Goal: Communication & Community: Answer question/provide support

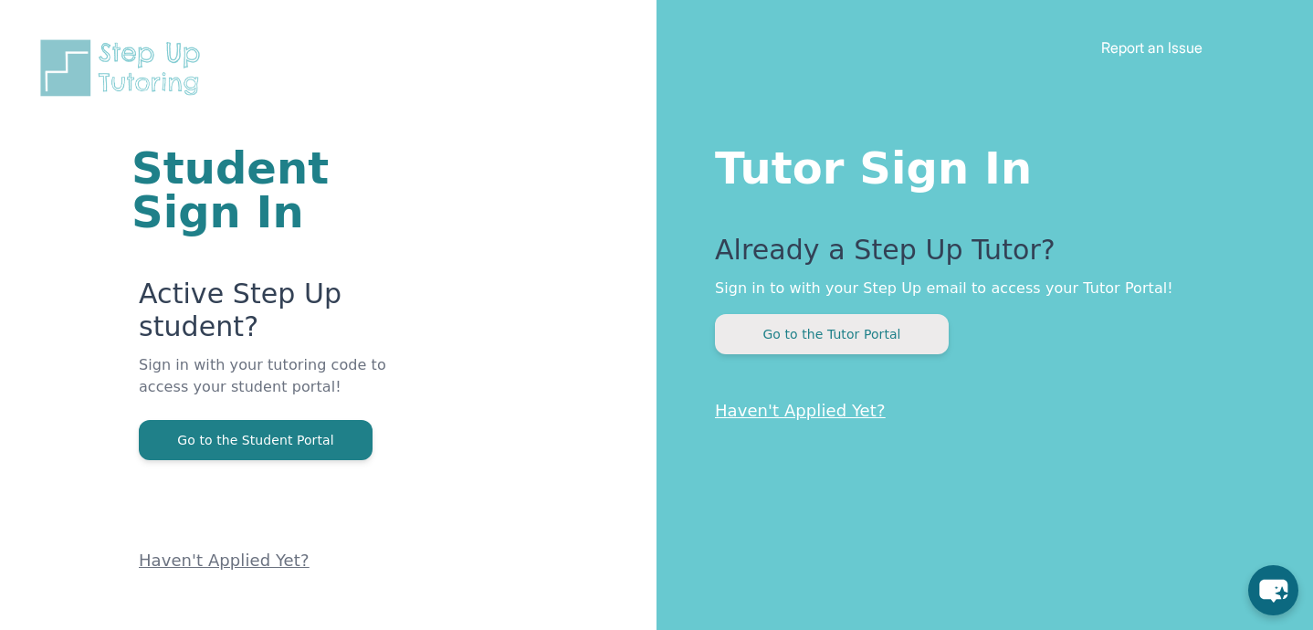
click at [901, 332] on button "Go to the Tutor Portal" at bounding box center [832, 334] width 234 height 40
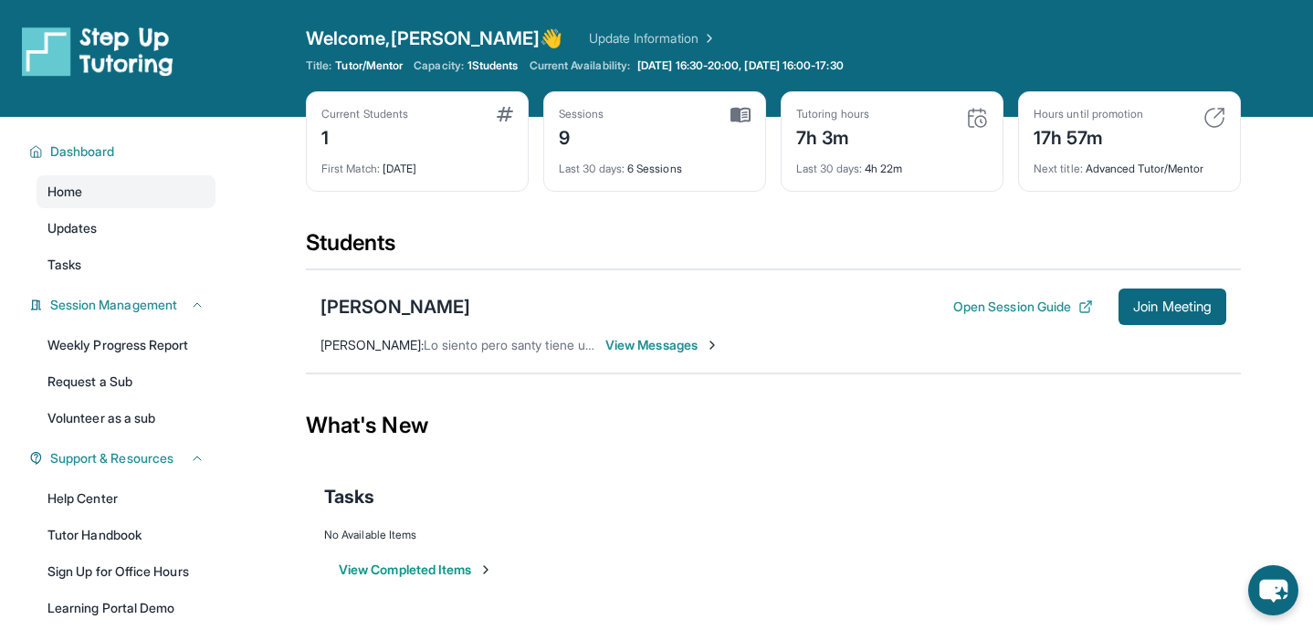
click at [664, 351] on span "View Messages" at bounding box center [663, 345] width 114 height 18
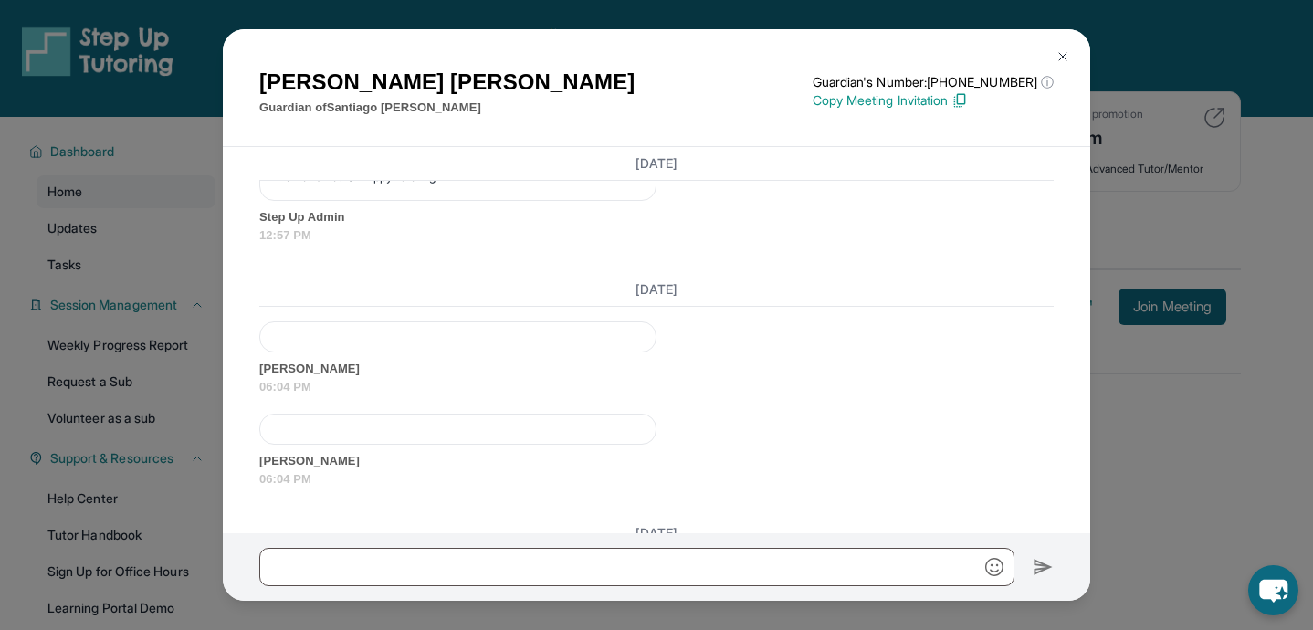
scroll to position [8990, 0]
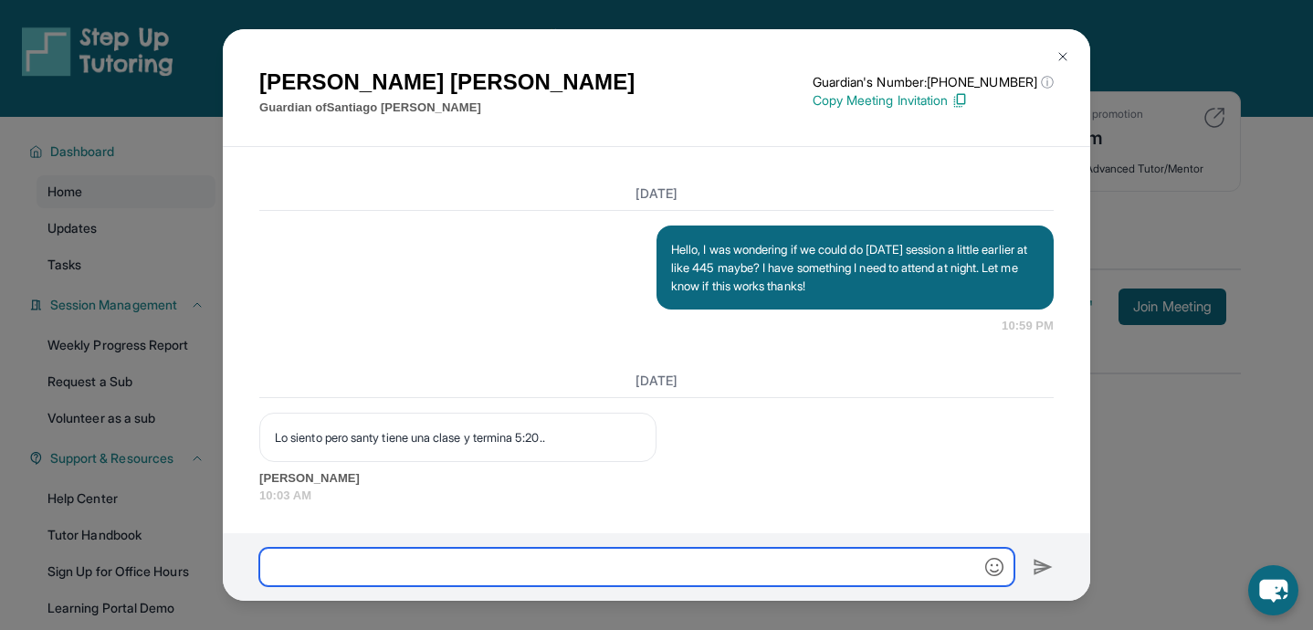
click at [603, 564] on input "text" at bounding box center [636, 567] width 755 height 38
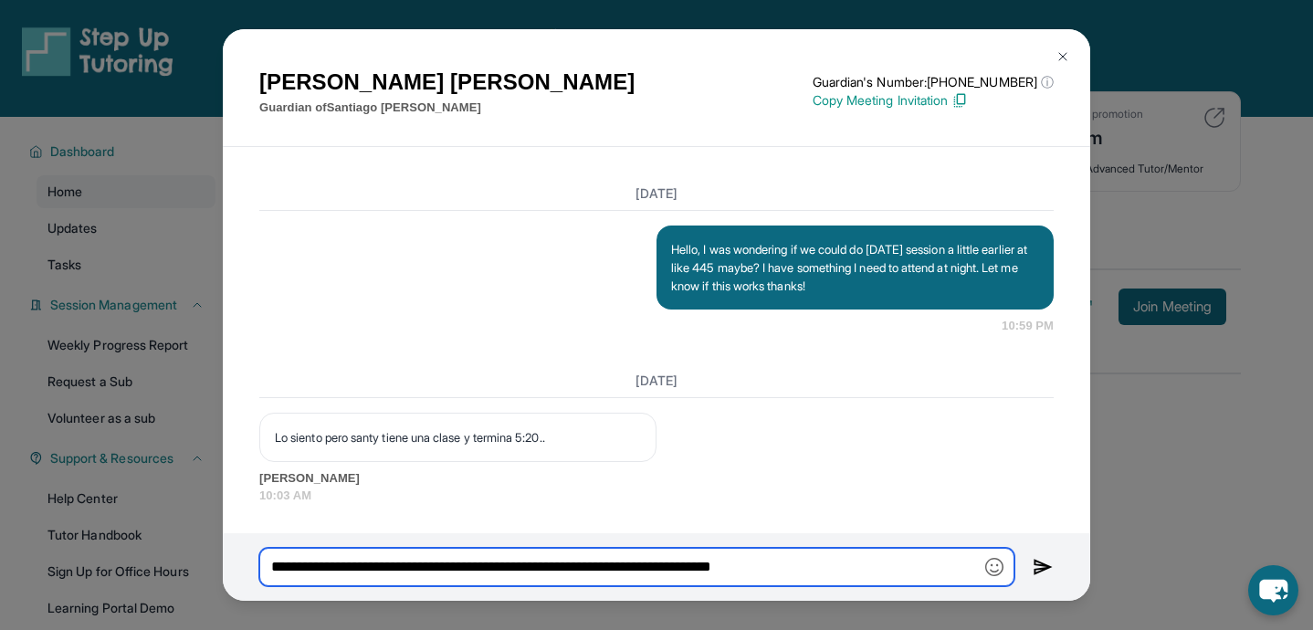
type input "**********"
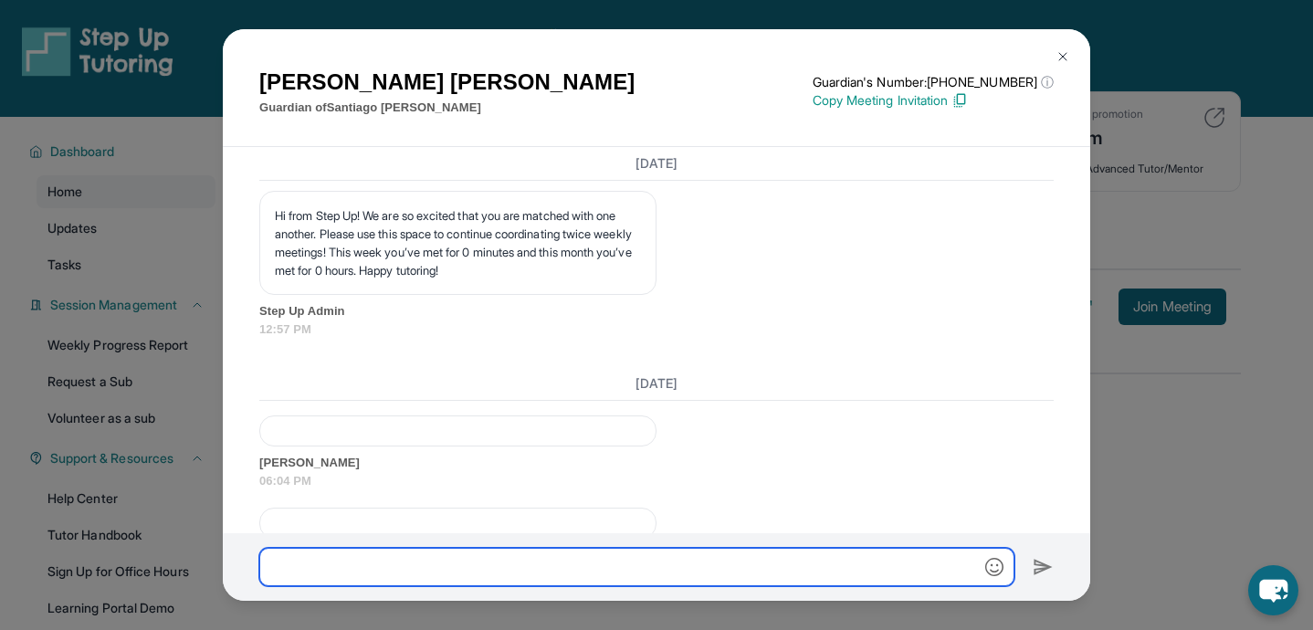
scroll to position [8377, 0]
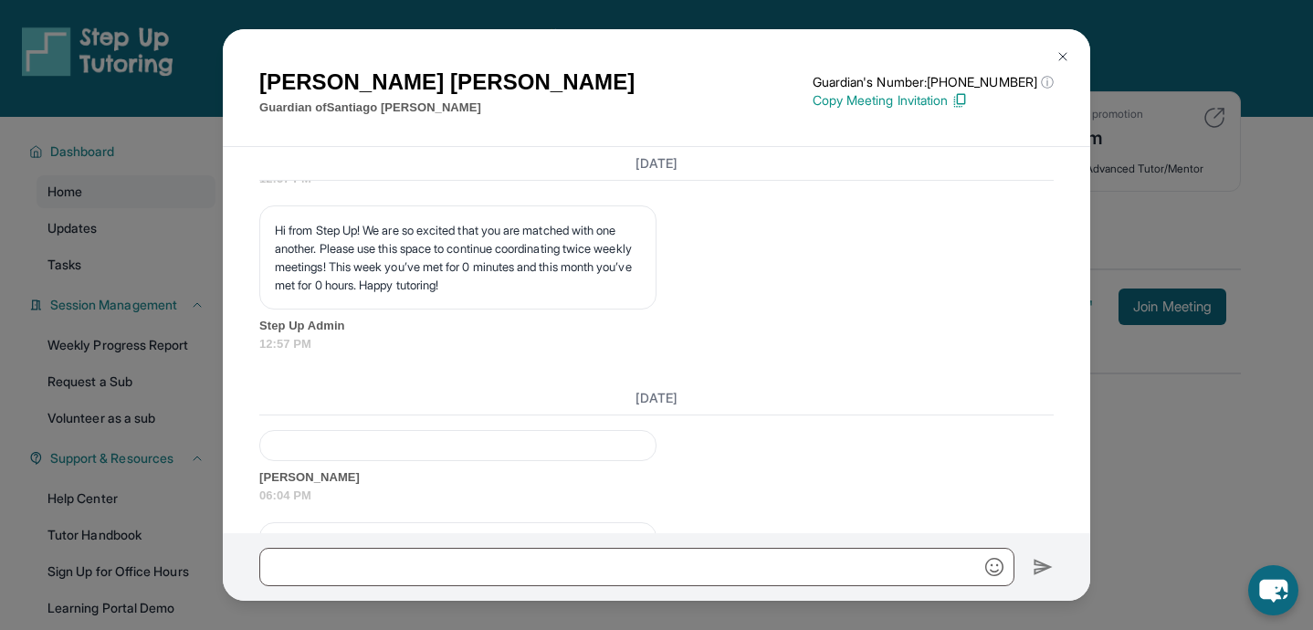
click at [1123, 171] on div "[PERSON_NAME] Guardian of [PERSON_NAME] Guardian's Number: [PHONE_NUMBER] ⓘ Thi…" at bounding box center [656, 315] width 1313 height 630
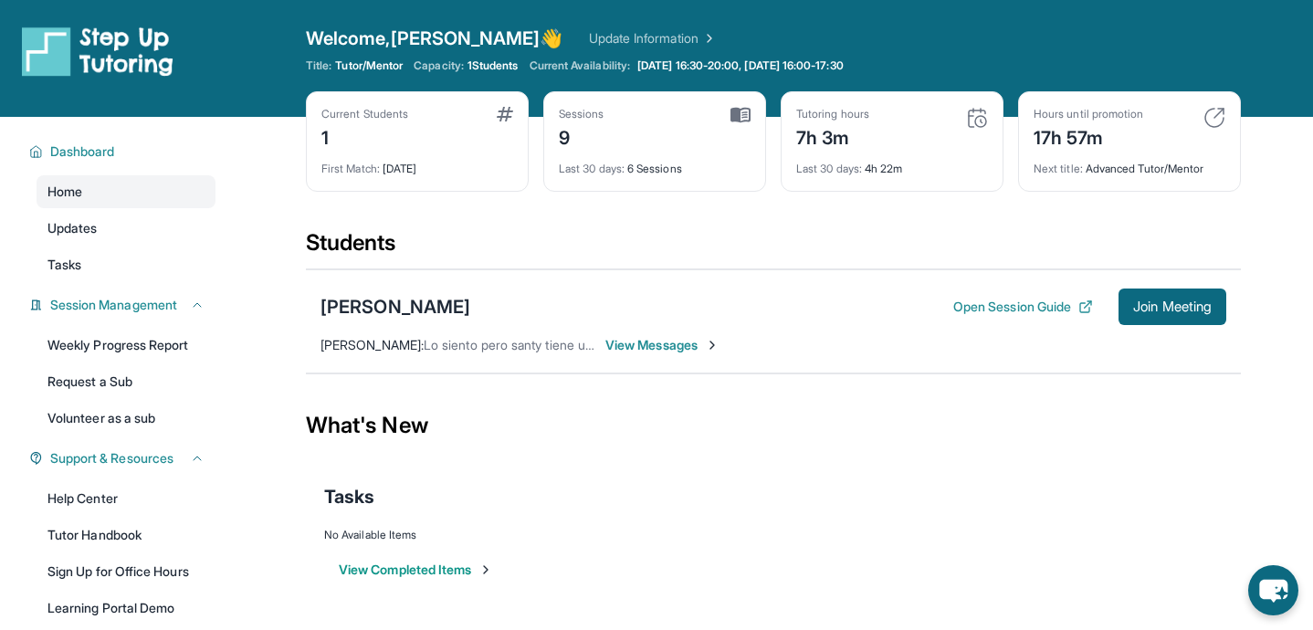
click at [675, 341] on span "View Messages" at bounding box center [663, 345] width 114 height 18
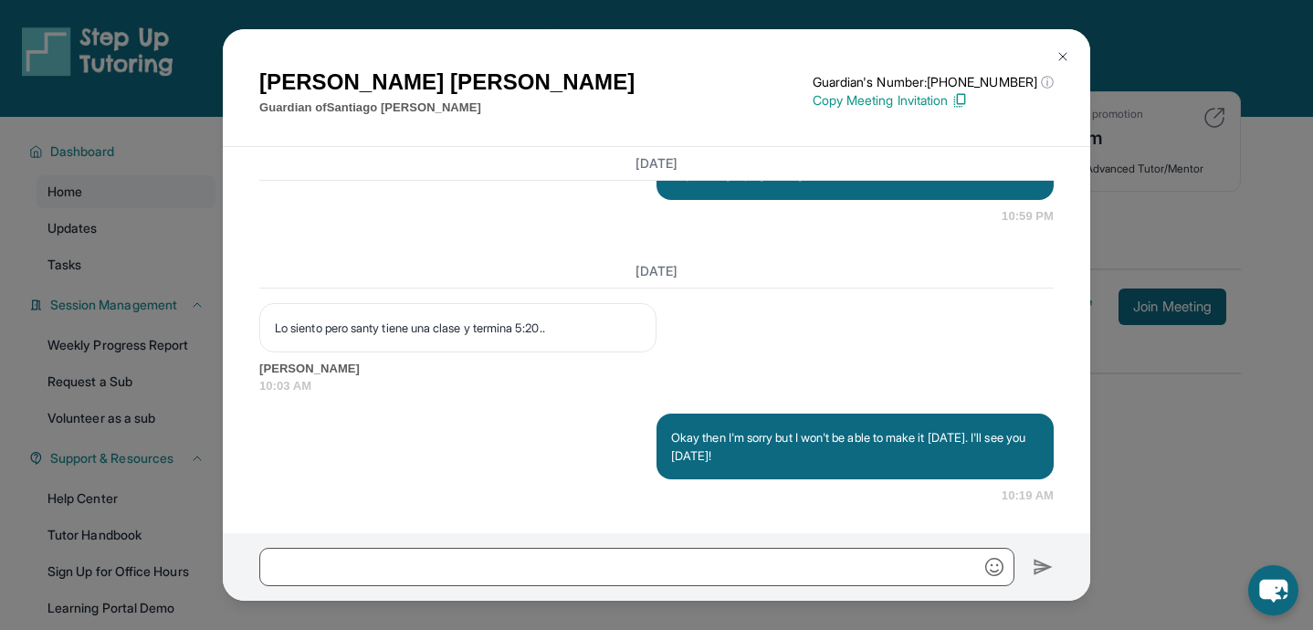
scroll to position [9100, 0]
